Goal: Check status: Check status

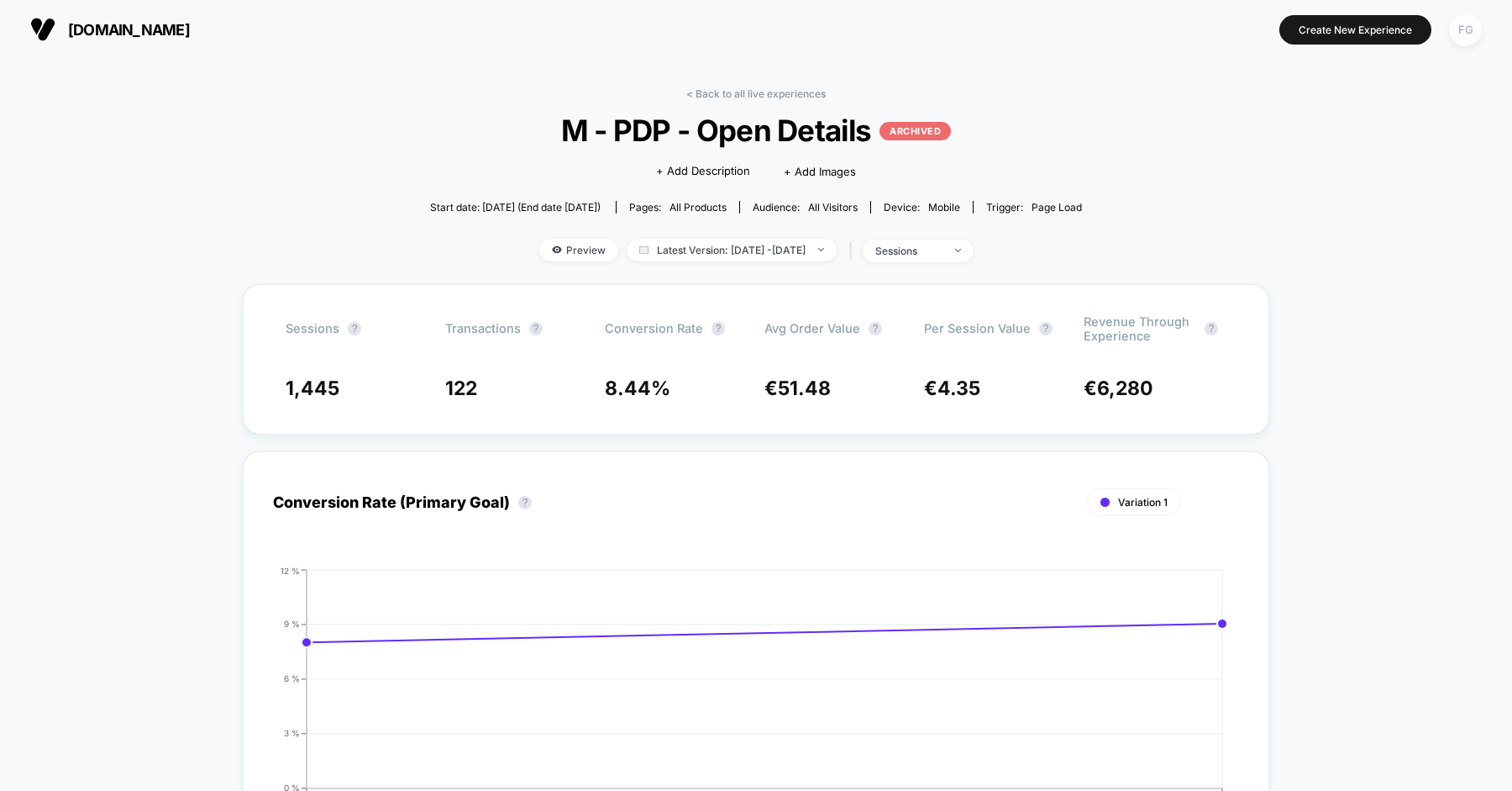
click at [1461, 23] on div "FG" at bounding box center [1465, 30] width 33 height 33
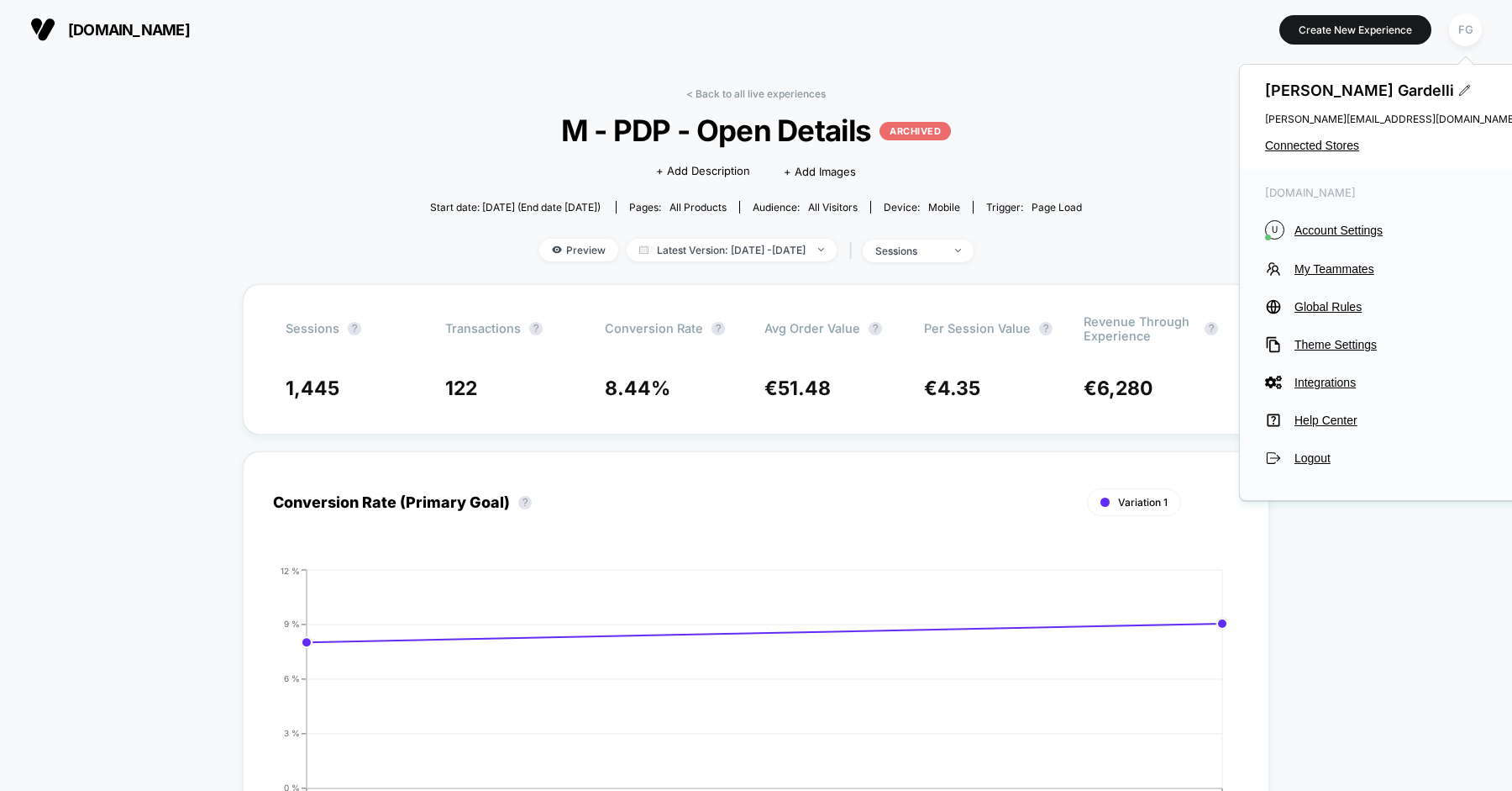
click at [1338, 137] on div "[PERSON_NAME] [PERSON_NAME][EMAIL_ADDRESS][DOMAIN_NAME] Connected Stores" at bounding box center [1391, 117] width 303 height 104
click at [1335, 139] on span "Connected Stores" at bounding box center [1391, 145] width 252 height 14
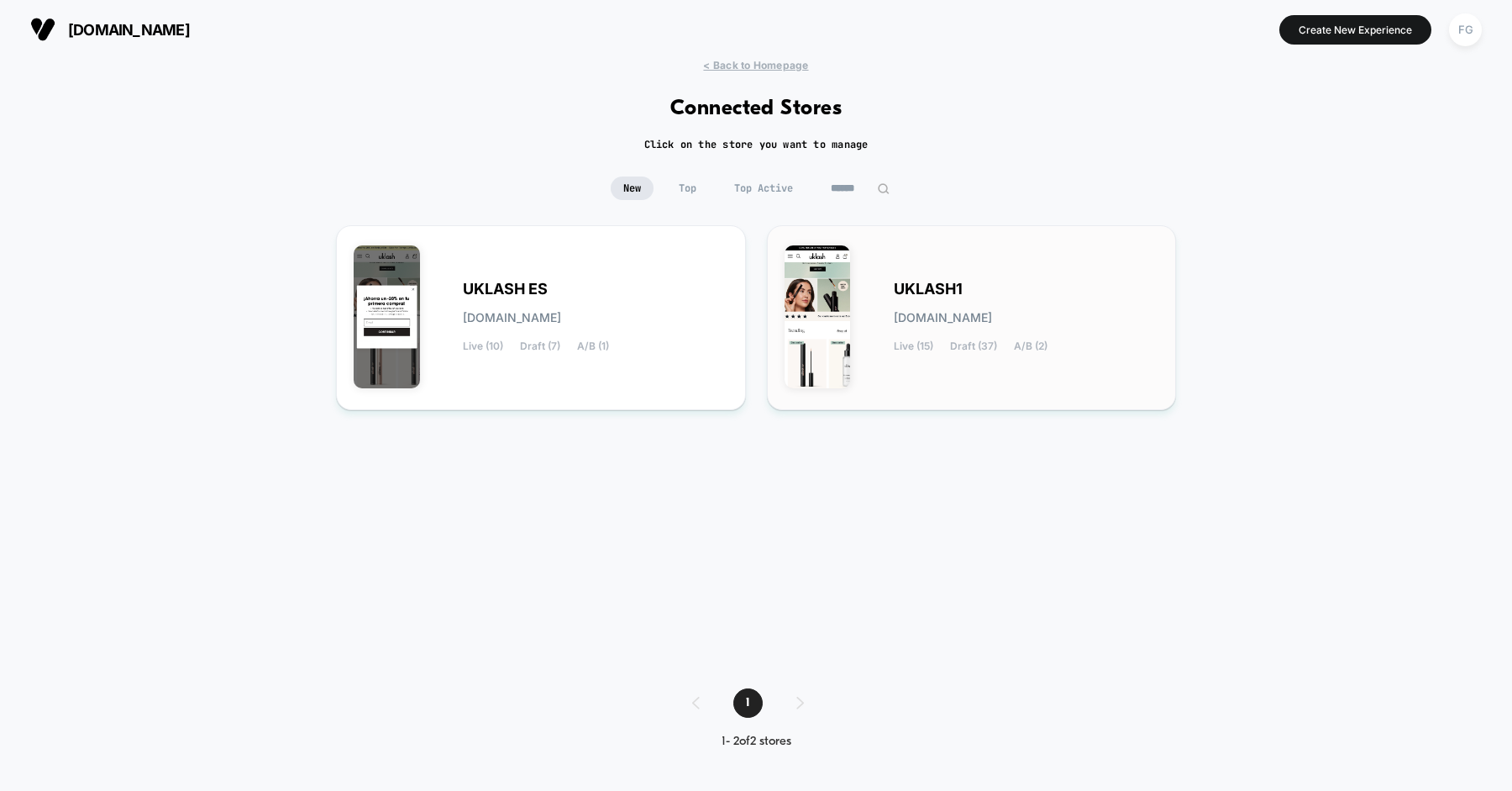
click at [989, 286] on div "UKLASH1 [DOMAIN_NAME] Live (15) Draft (37) A/B (2)" at bounding box center [1026, 317] width 265 height 69
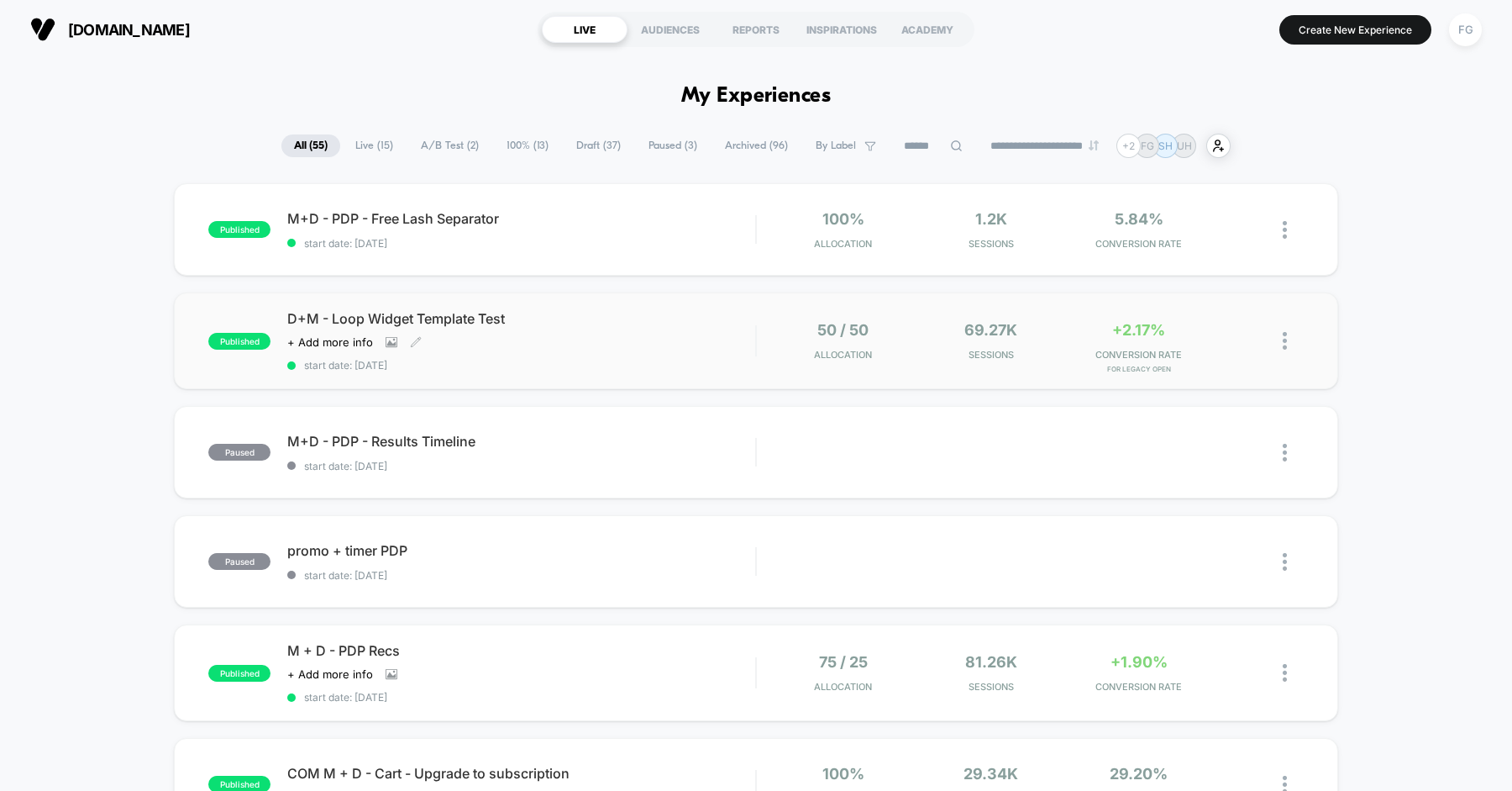
click at [632, 328] on div "D+M - Loop Widget Template Test Click to view images Click to edit experience d…" at bounding box center [521, 340] width 468 height 61
